Goal: Task Accomplishment & Management: Use online tool/utility

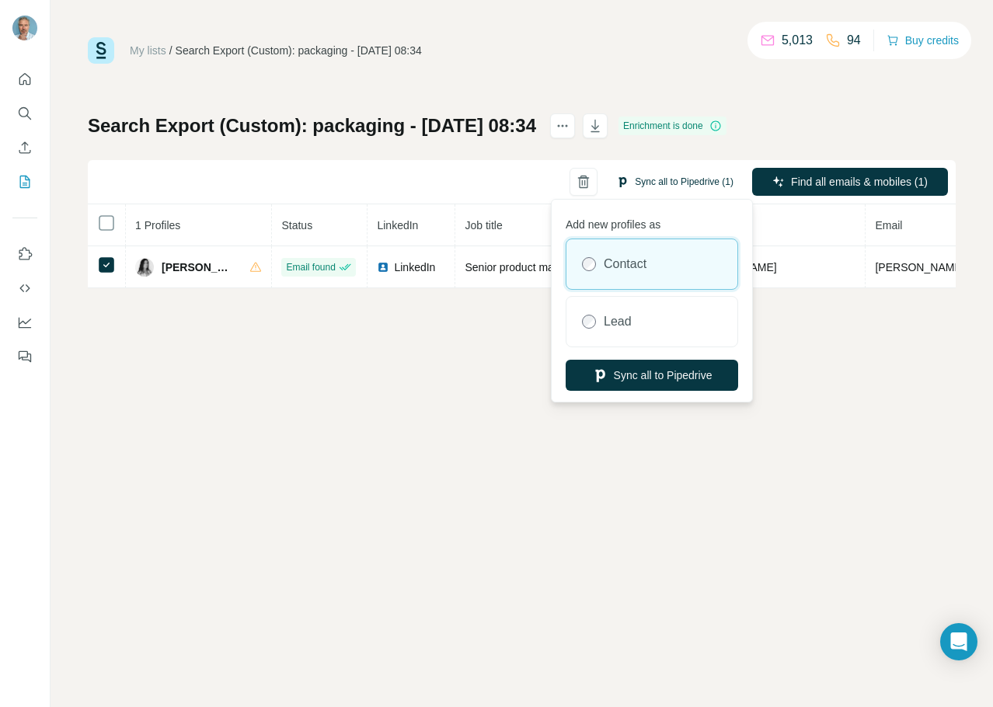
click at [692, 179] on button "Sync all to Pipedrive (1)" at bounding box center [674, 181] width 139 height 23
click at [668, 374] on button "Sync all to Pipedrive" at bounding box center [652, 375] width 173 height 31
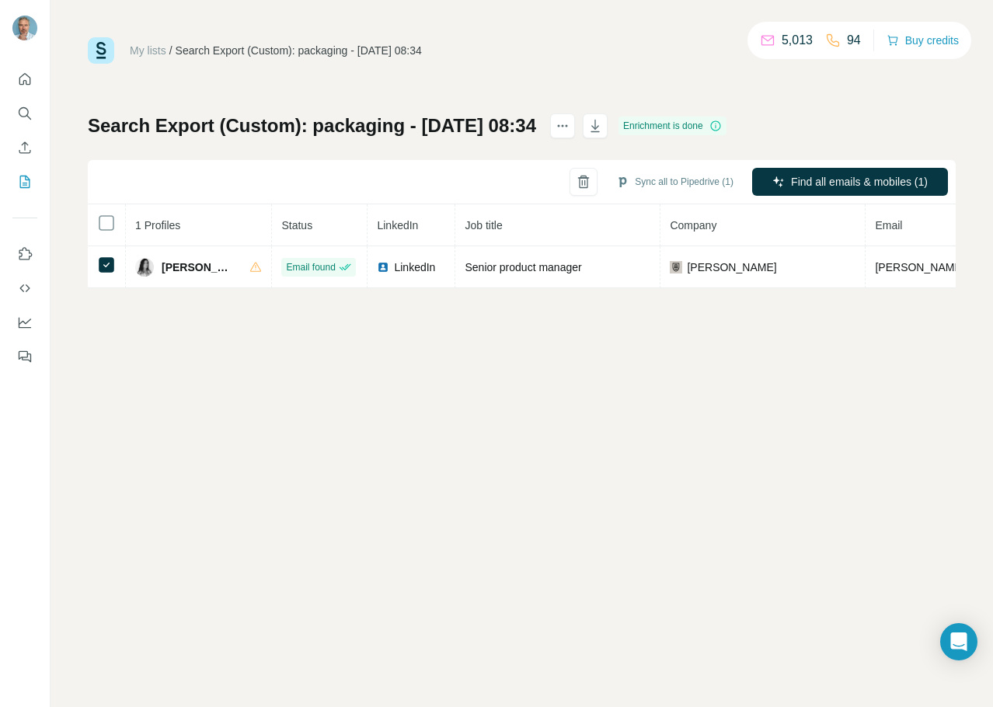
click at [682, 124] on div "Enrichment is done" at bounding box center [673, 126] width 108 height 19
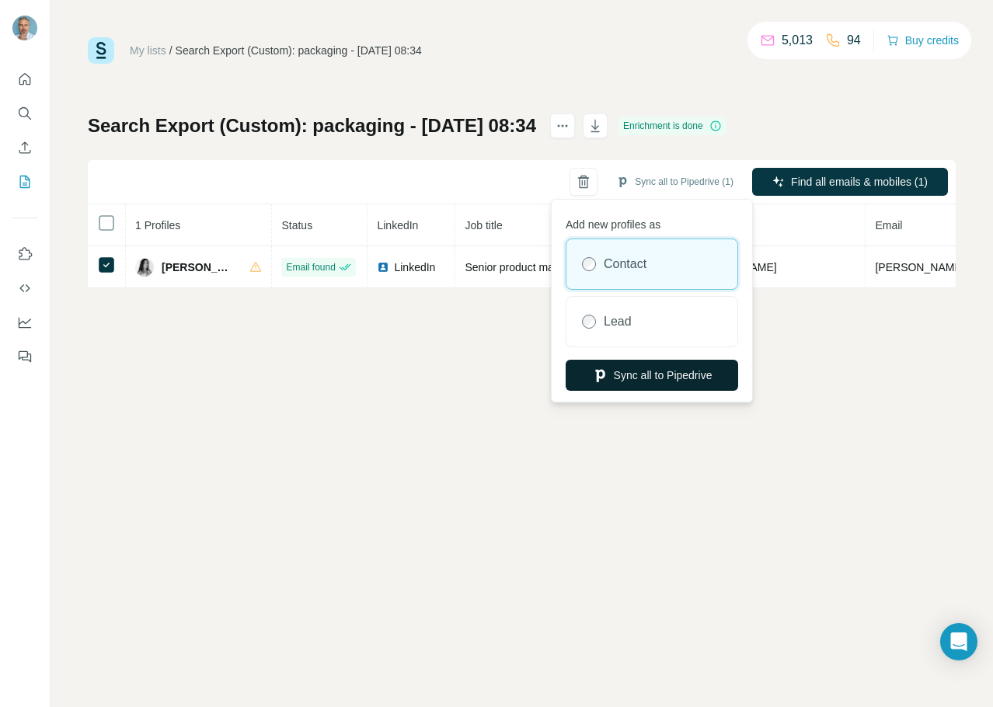
click at [633, 379] on button "Sync all to Pipedrive" at bounding box center [652, 375] width 173 height 31
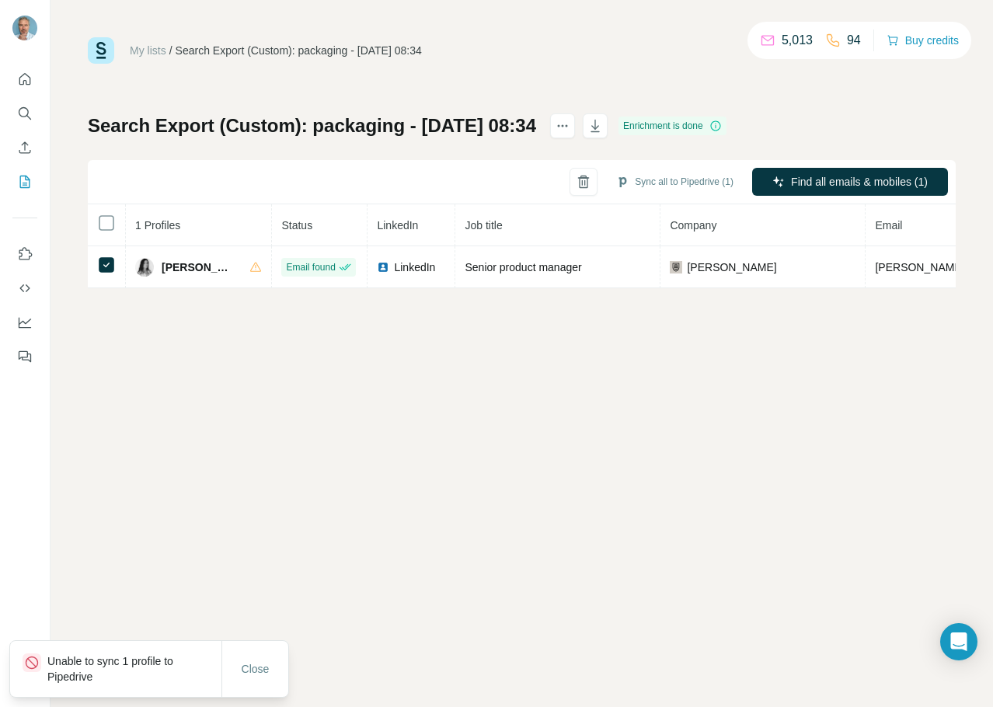
click at [106, 668] on p "Unable to sync 1 profile to Pipedrive" at bounding box center [134, 669] width 174 height 31
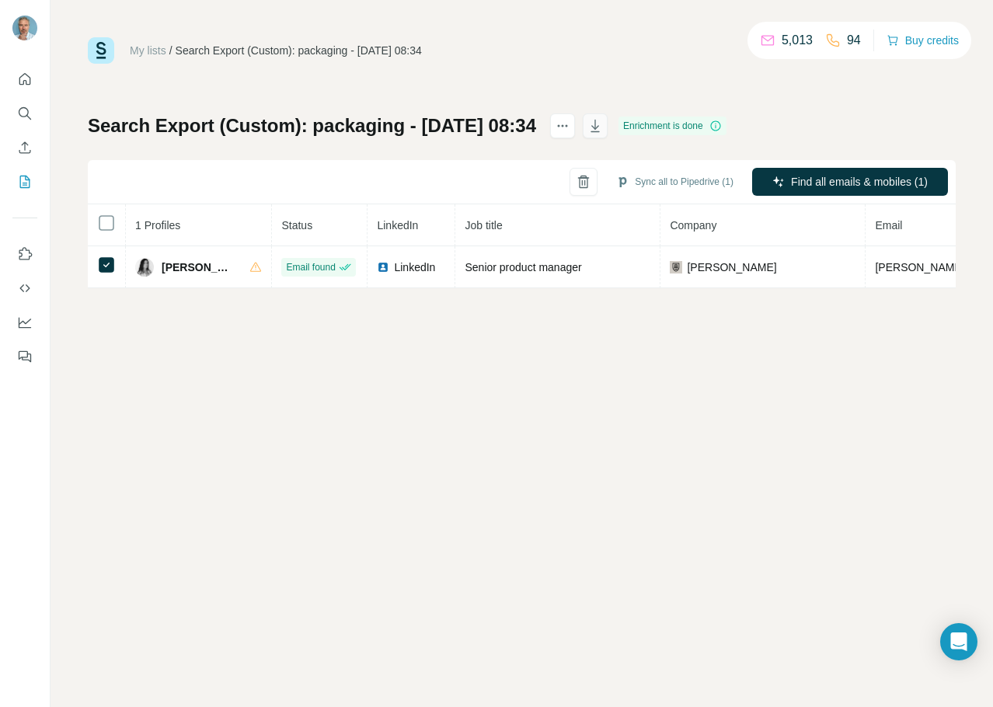
click at [603, 119] on icon "button" at bounding box center [596, 126] width 16 height 16
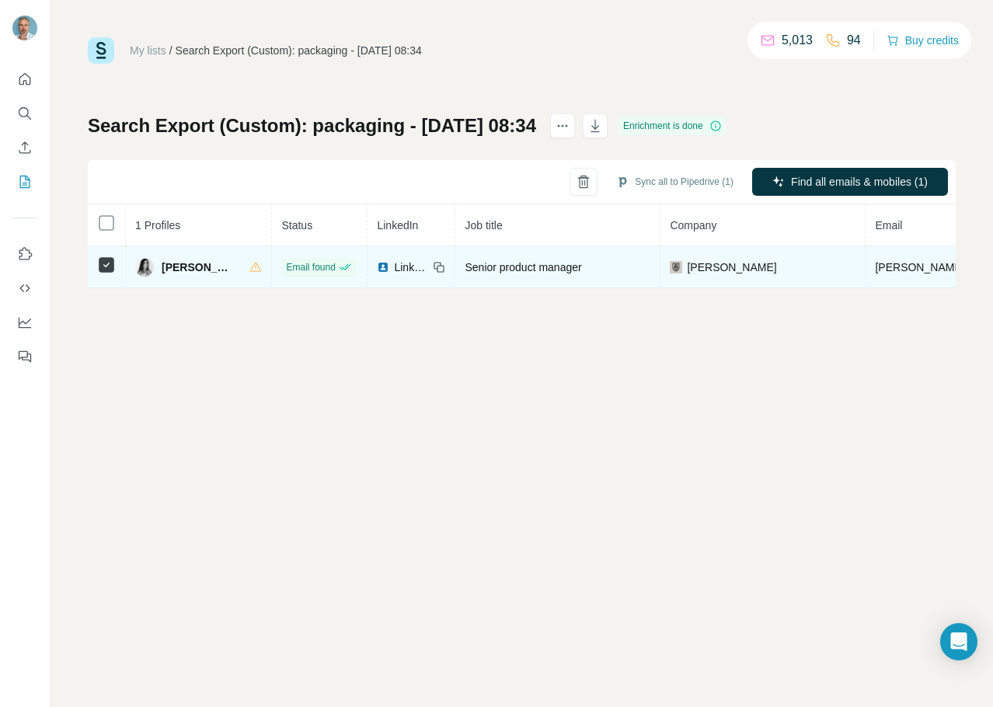
click at [525, 267] on span "Senior product manager" at bounding box center [523, 267] width 117 height 12
copy span "Senior product manager"
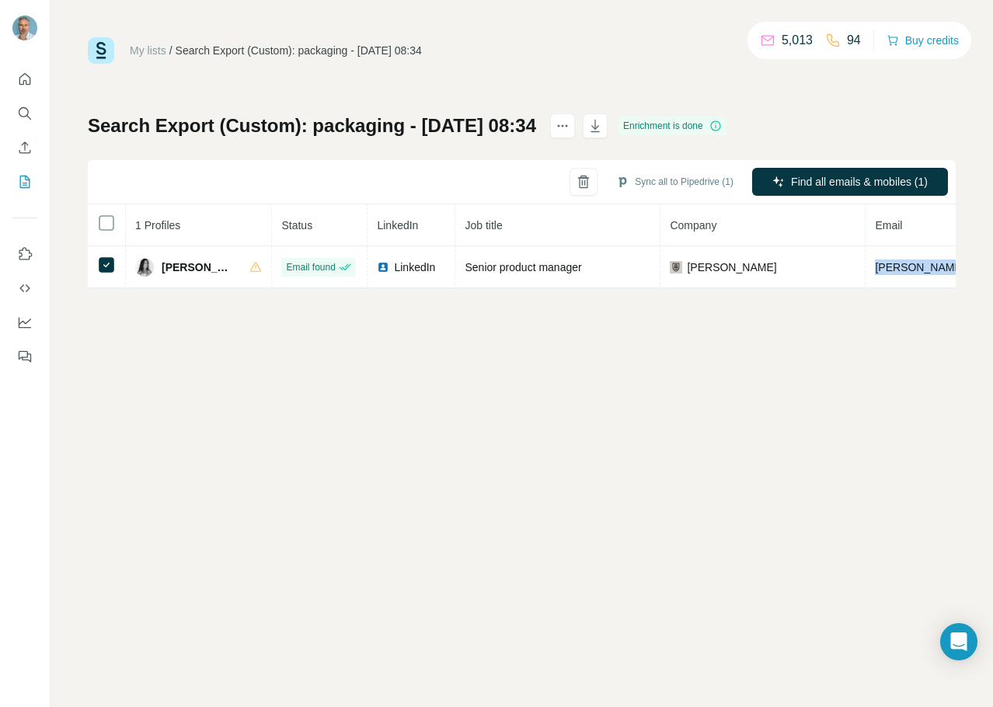
copy span "[PERSON_NAME][EMAIL_ADDRESS][PERSON_NAME][DOMAIN_NAME]"
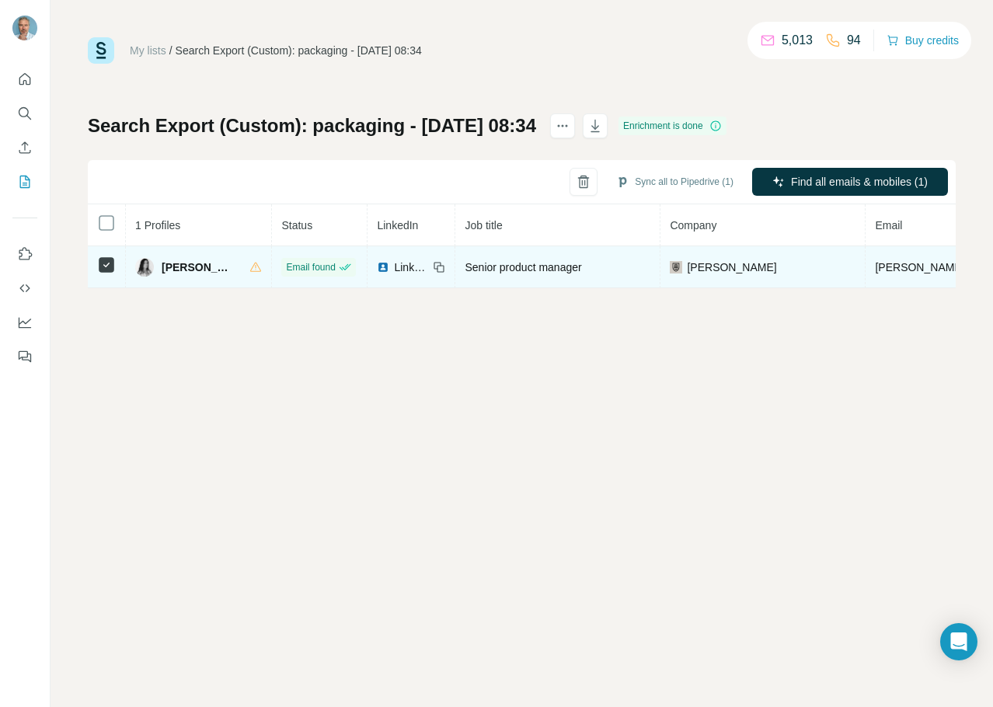
click at [438, 265] on icon at bounding box center [441, 268] width 7 height 7
click at [433, 267] on icon at bounding box center [439, 267] width 12 height 12
